Goal: Check status: Check status

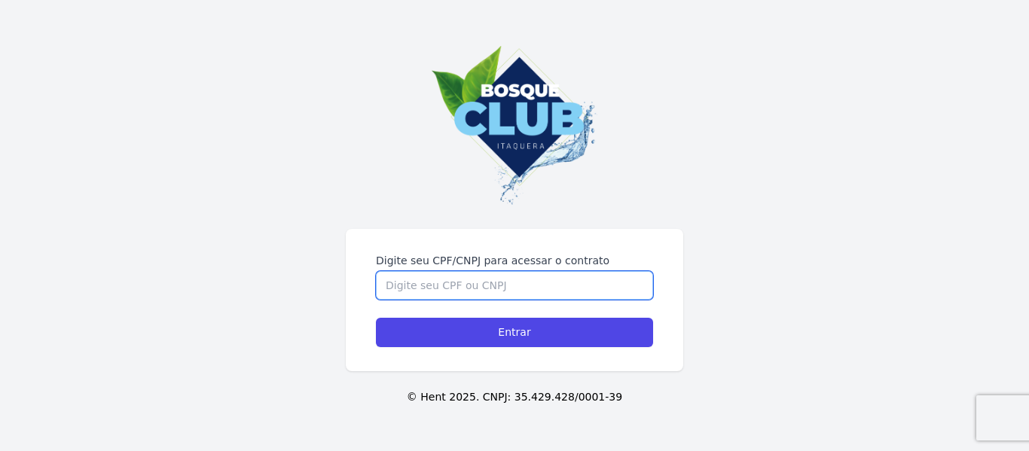
click at [471, 289] on input "Digite seu CPF/CNPJ para acessar o contrato" at bounding box center [514, 285] width 277 height 29
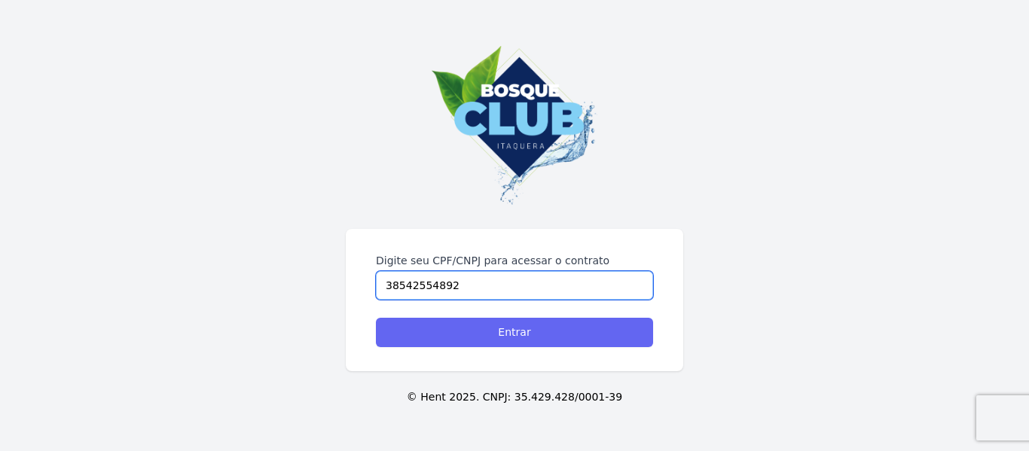
type input "38542554892"
click at [479, 343] on input "Entrar" at bounding box center [514, 332] width 277 height 29
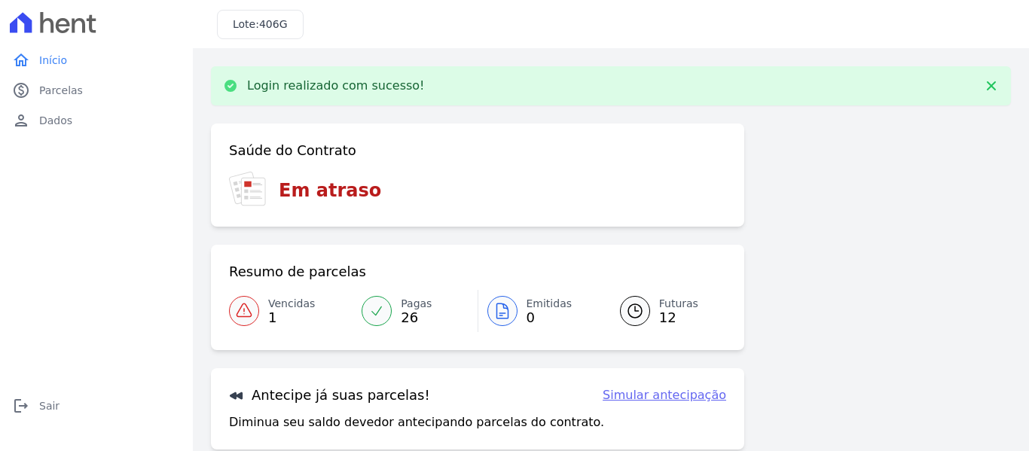
click at [298, 301] on span "Vencidas" at bounding box center [291, 304] width 47 height 16
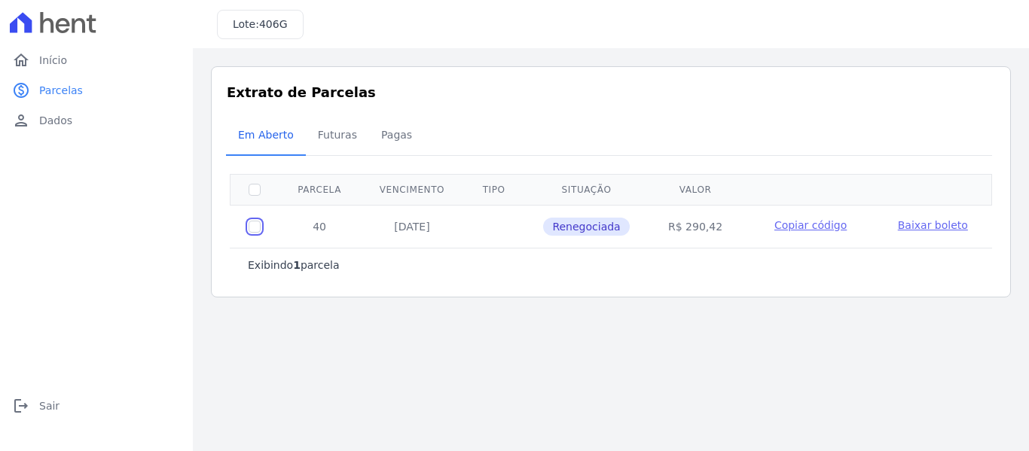
click at [250, 229] on input "checkbox" at bounding box center [255, 227] width 12 height 12
checkbox input "true"
click at [48, 84] on span "Parcelas" at bounding box center [61, 90] width 44 height 15
click at [63, 53] on span "Início" at bounding box center [53, 60] width 28 height 15
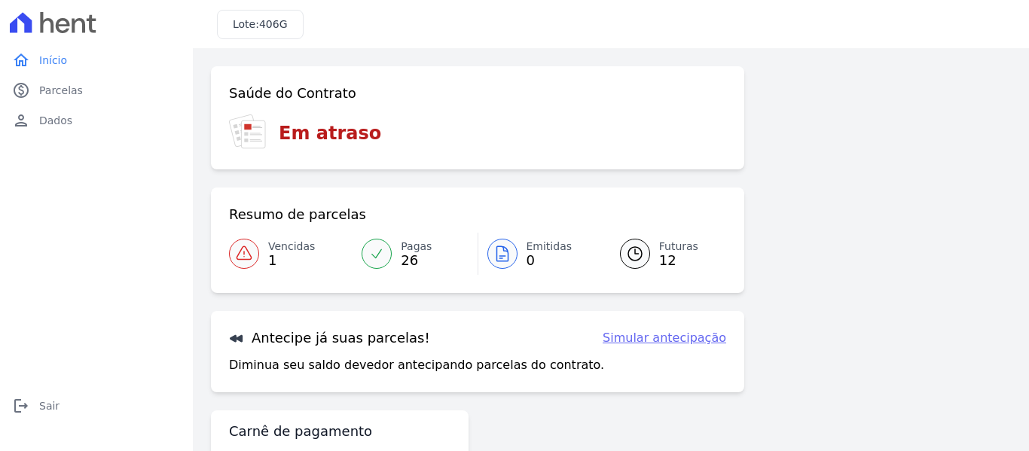
click at [659, 248] on span "Futuras" at bounding box center [678, 247] width 39 height 16
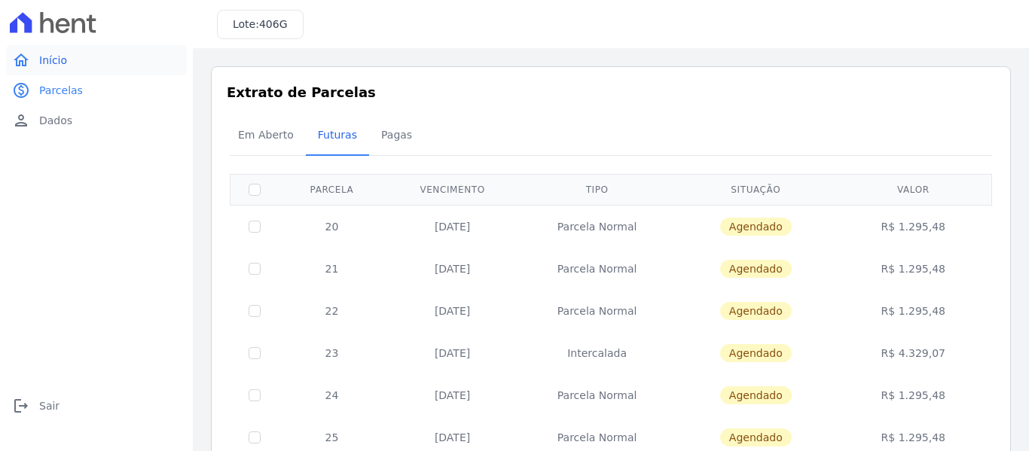
click at [75, 63] on link "home Início" at bounding box center [96, 60] width 181 height 30
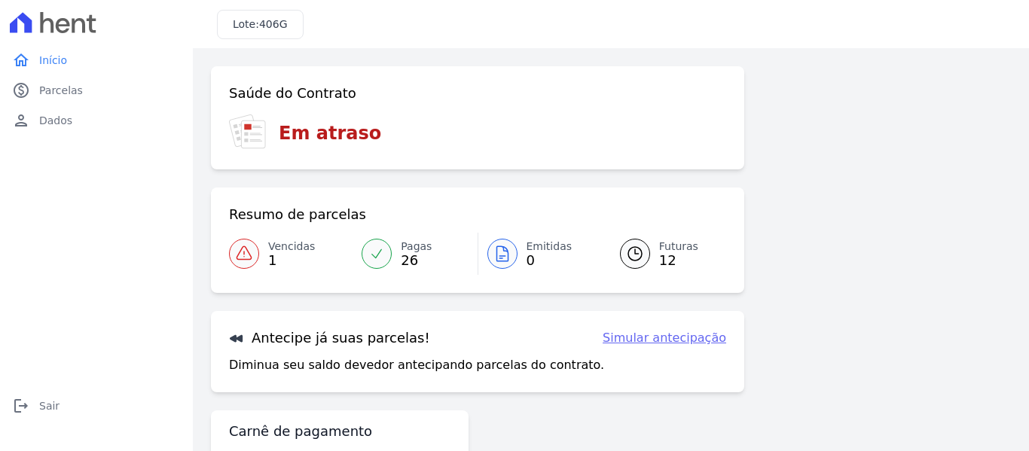
click at [819, 349] on div "Saúde do Contrato Em atraso Resumo de parcelas Vencidas 1 Pagas 26 Emitidas 0 F…" at bounding box center [611, 282] width 800 height 433
